Goal: Information Seeking & Learning: Learn about a topic

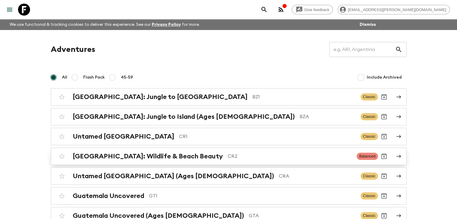
click at [159, 161] on div "[GEOGRAPHIC_DATA]: Wildlife & Beach Beauty CR2 Balanced" at bounding box center [217, 157] width 322 height 12
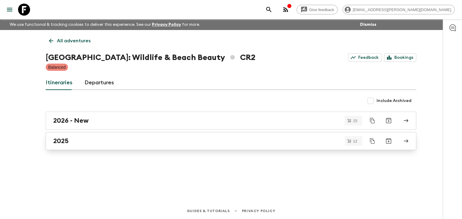
click at [64, 140] on h2 "2025" at bounding box center [60, 141] width 15 height 8
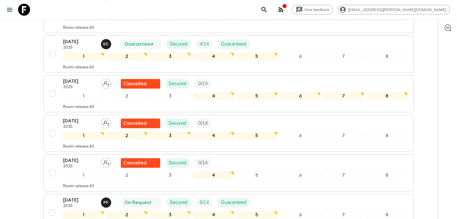
scroll to position [391, 0]
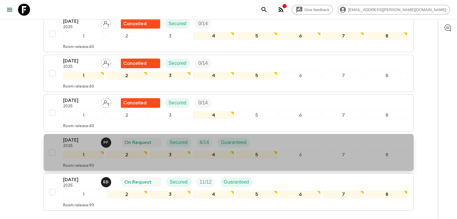
click at [81, 139] on p "21 Dec 2025" at bounding box center [79, 140] width 33 height 7
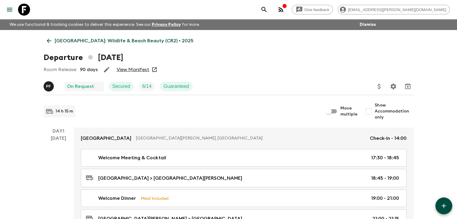
click at [130, 70] on link "View Manifest" at bounding box center [133, 70] width 33 height 6
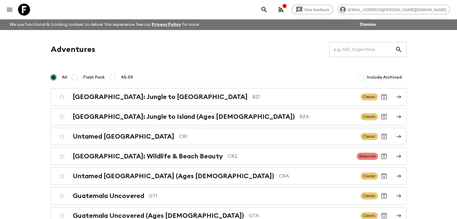
click at [121, 76] on span "45-59" at bounding box center [127, 78] width 12 height 6
click at [116, 76] on input "45-59" at bounding box center [112, 77] width 7 height 7
radio input "true"
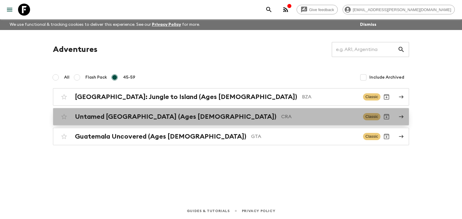
click at [152, 118] on h2 "Untamed Costa Rica (Ages 45-59)" at bounding box center [175, 117] width 201 height 8
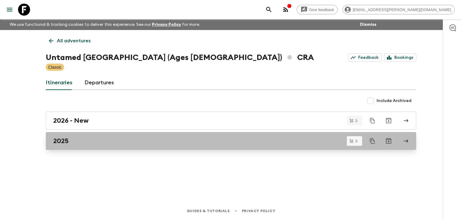
click at [67, 142] on h2 "2025" at bounding box center [60, 141] width 15 height 8
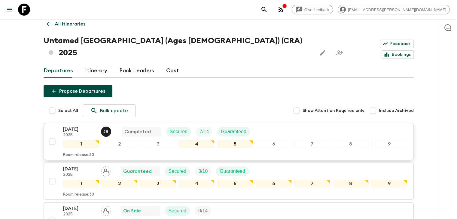
scroll to position [30, 0]
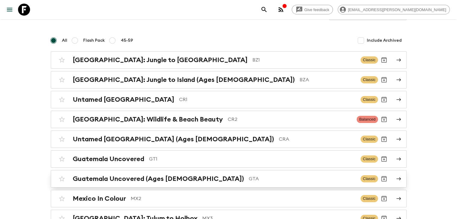
scroll to position [77, 0]
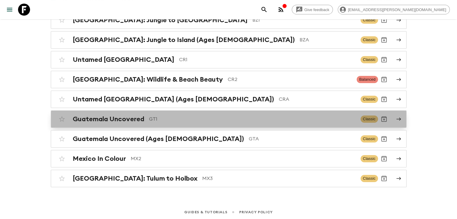
click at [116, 119] on h2 "Guatemala Uncovered" at bounding box center [109, 119] width 72 height 8
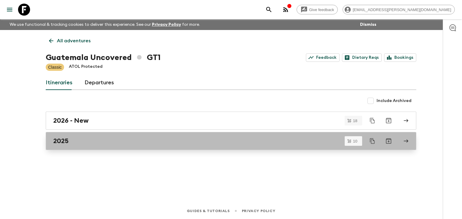
click at [63, 140] on h2 "2025" at bounding box center [60, 141] width 15 height 8
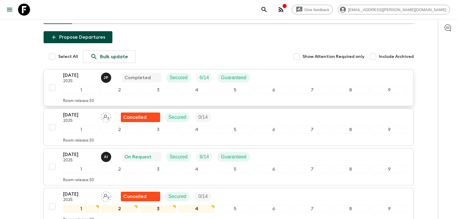
scroll to position [60, 0]
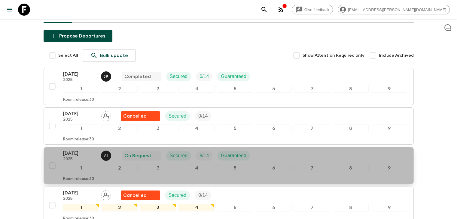
click at [91, 153] on p "18 Oct 2025" at bounding box center [79, 153] width 33 height 7
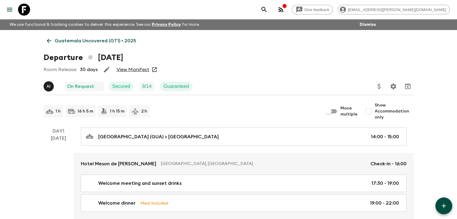
click at [132, 70] on link "View Manifest" at bounding box center [133, 70] width 33 height 6
